Goal: Find contact information: Find contact information

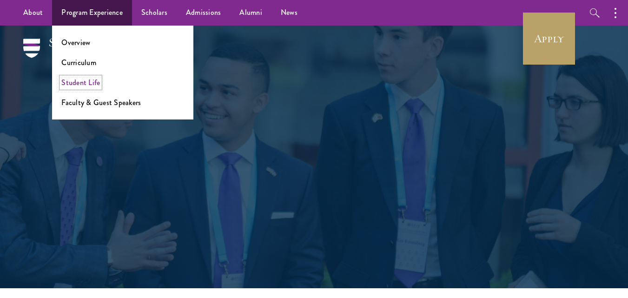
click at [81, 86] on link "Student Life" at bounding box center [80, 82] width 39 height 11
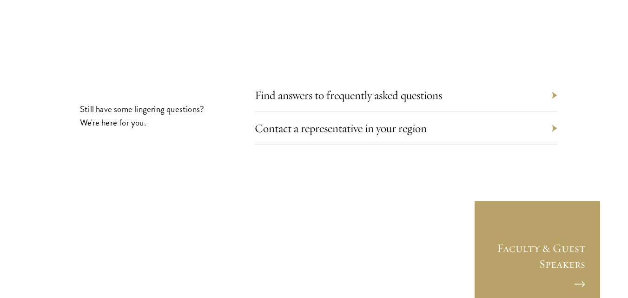
scroll to position [3020, 0]
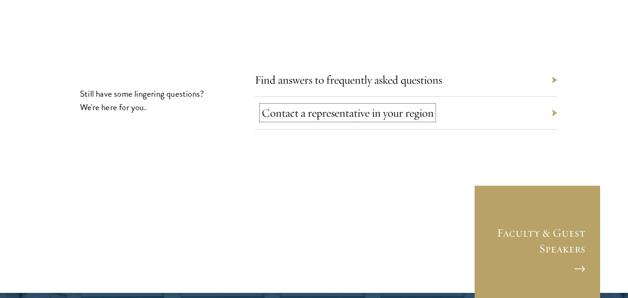
click at [345, 105] on link "Contact a representative in your region" at bounding box center [348, 112] width 172 height 14
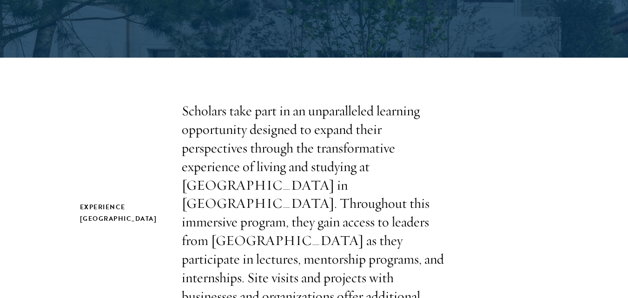
scroll to position [186, 0]
